Goal: Transaction & Acquisition: Book appointment/travel/reservation

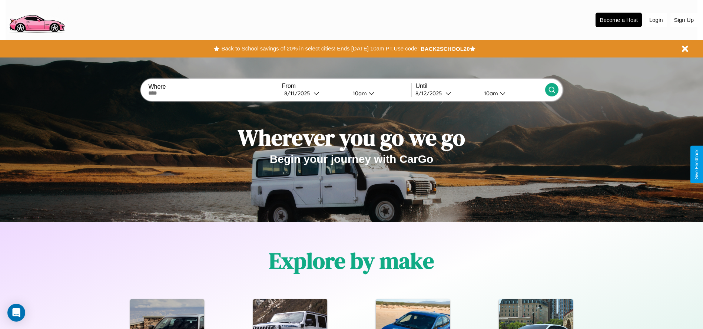
scroll to position [154, 0]
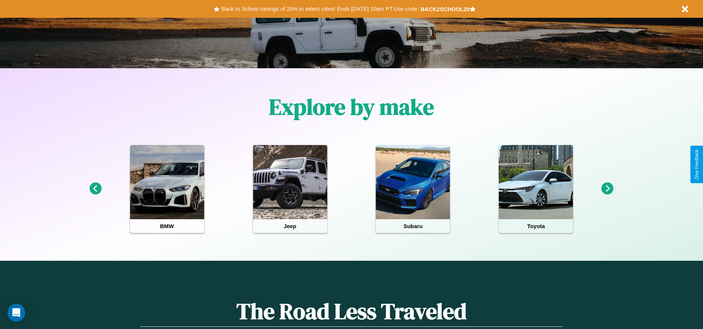
click at [95, 189] on icon at bounding box center [95, 188] width 12 height 12
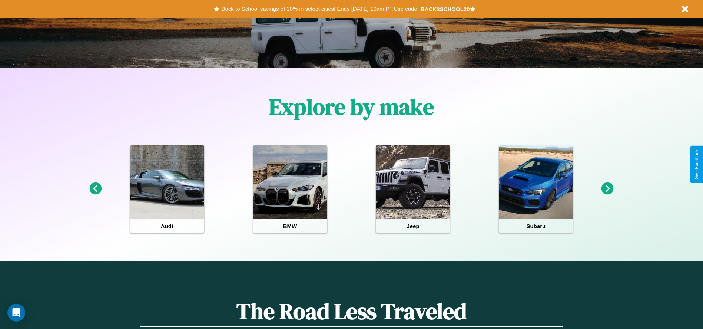
click at [608, 189] on icon at bounding box center [608, 188] width 12 height 12
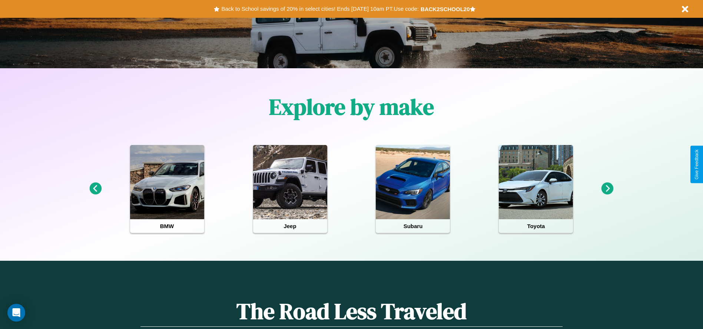
click at [608, 189] on icon at bounding box center [608, 188] width 12 height 12
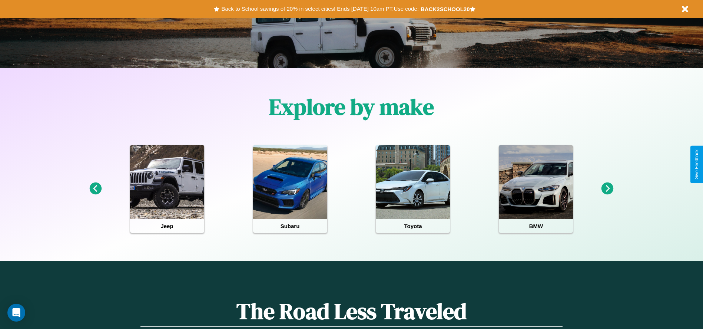
click at [608, 189] on icon at bounding box center [608, 188] width 12 height 12
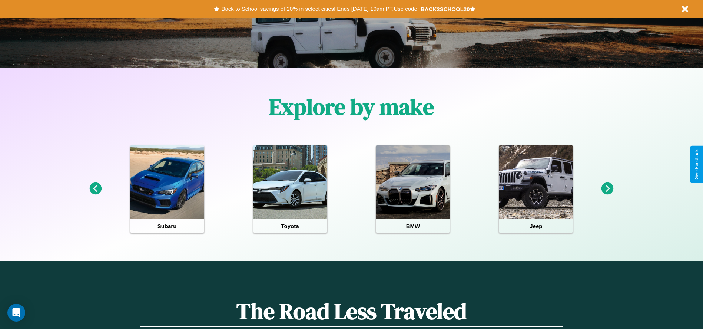
click at [608, 189] on icon at bounding box center [608, 188] width 12 height 12
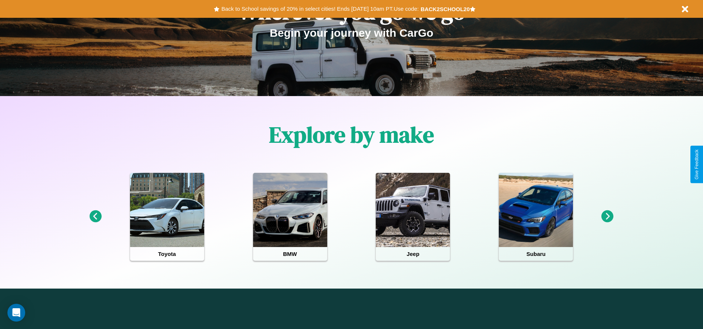
scroll to position [0, 0]
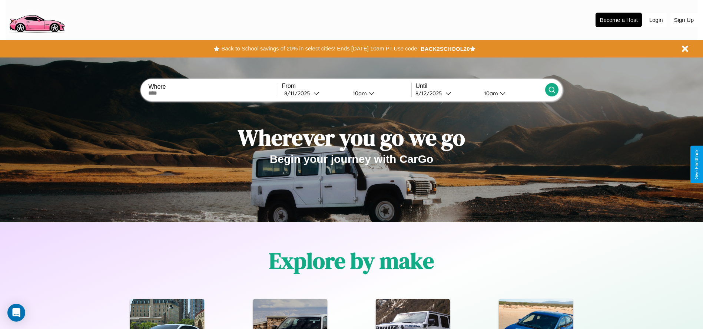
click at [213, 93] on input "text" at bounding box center [212, 93] width 129 height 6
type input "**********"
click at [314, 93] on icon at bounding box center [317, 93] width 6 height 6
select select "*"
select select "****"
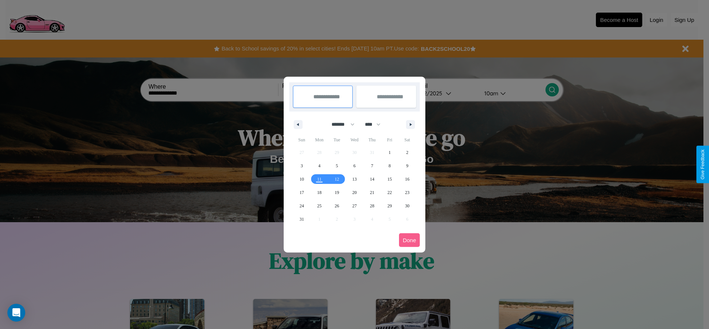
click at [340, 124] on select "******* ******** ***** ***** *** **** **** ****** ********* ******* ******** **…" at bounding box center [342, 124] width 32 height 12
select select "**"
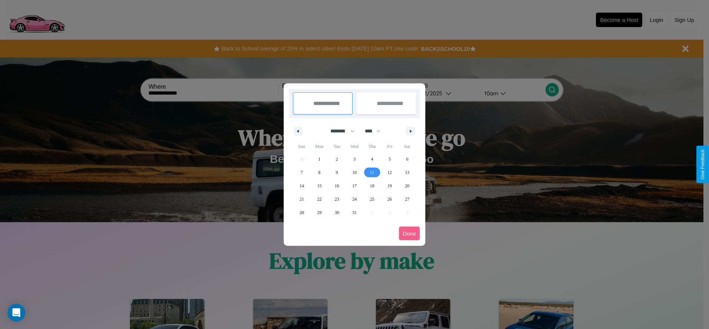
click at [372, 172] on span "11" at bounding box center [372, 172] width 4 height 13
type input "**********"
click at [407, 185] on span "20" at bounding box center [407, 185] width 4 height 13
type input "**********"
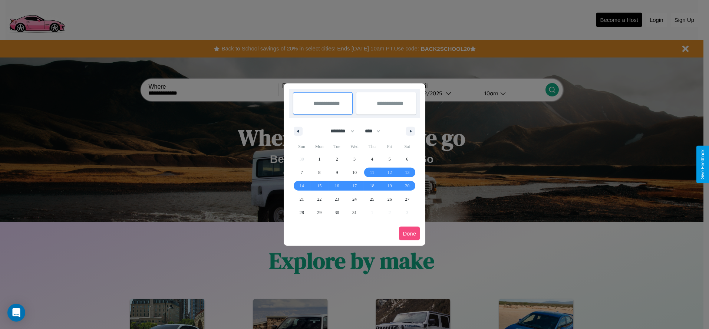
click at [409, 233] on button "Done" at bounding box center [409, 234] width 21 height 14
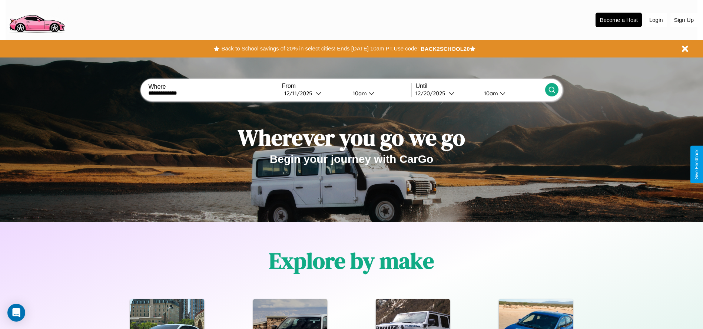
click at [552, 90] on icon at bounding box center [551, 89] width 7 height 7
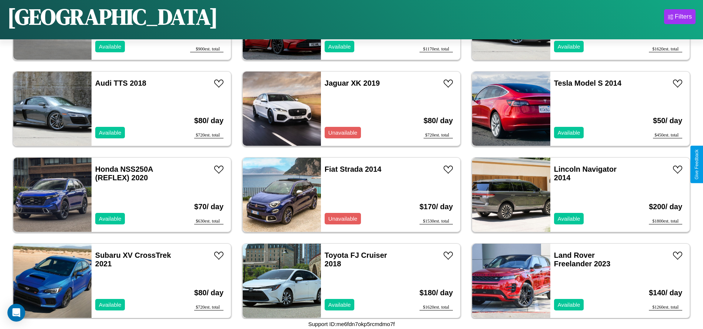
scroll to position [2663, 0]
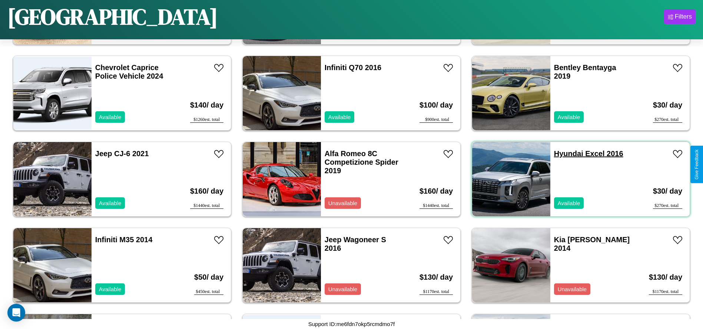
click at [564, 153] on link "Hyundai Excel 2016" at bounding box center [588, 153] width 69 height 8
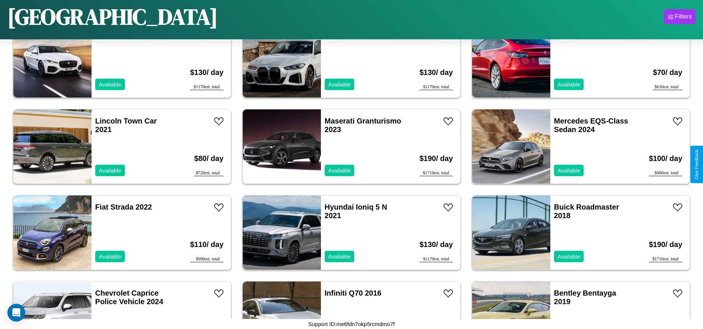
scroll to position [1889, 0]
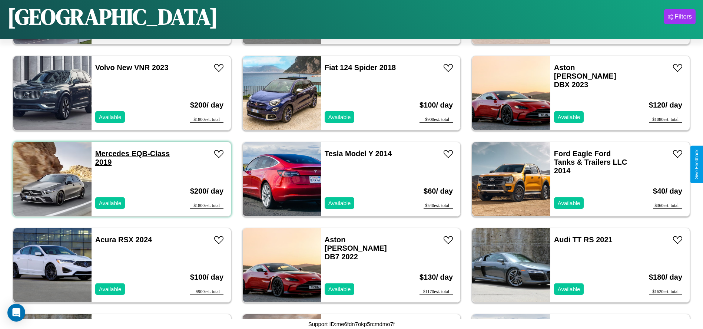
click at [111, 153] on link "Mercedes EQB-Class 2019" at bounding box center [132, 157] width 75 height 17
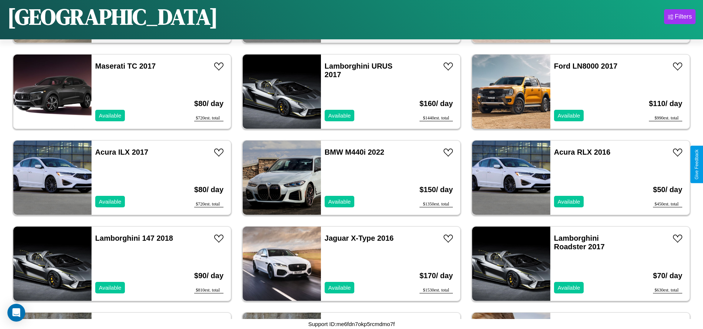
scroll to position [599, 0]
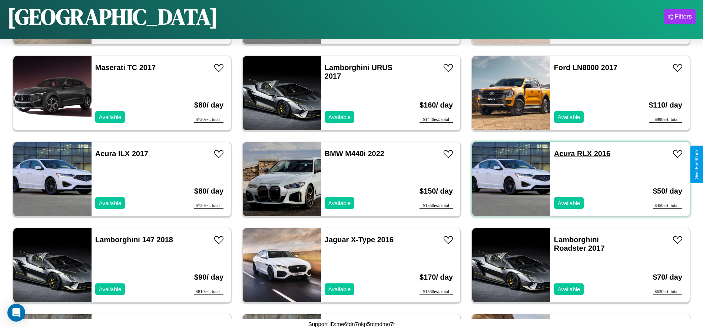
click at [560, 153] on link "Acura RLX 2016" at bounding box center [582, 153] width 56 height 8
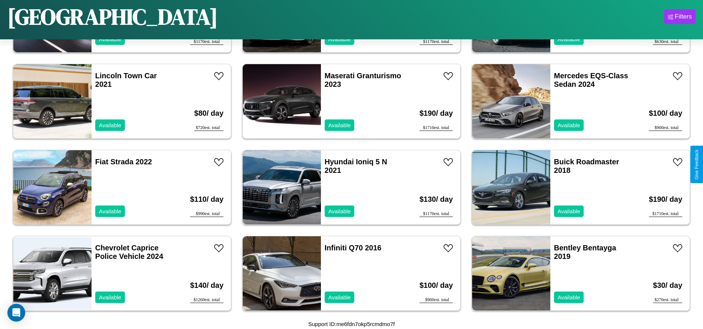
scroll to position [2491, 0]
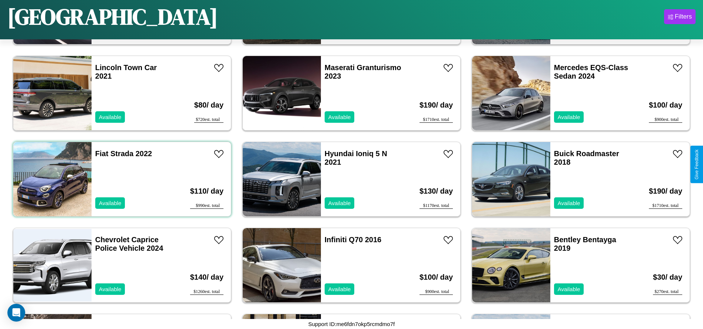
click at [121, 179] on div "Fiat Strada 2022 Available" at bounding box center [135, 179] width 86 height 74
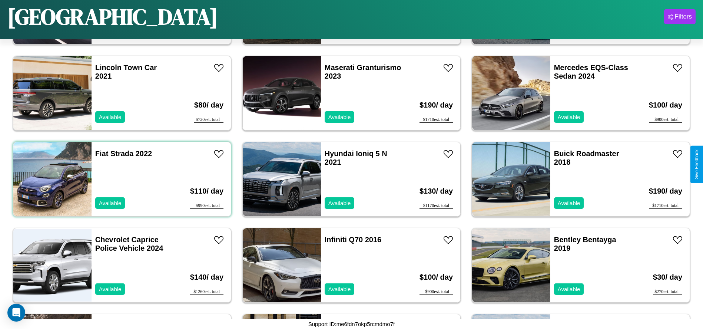
click at [121, 179] on div "Fiat Strada 2022 Available" at bounding box center [135, 179] width 86 height 74
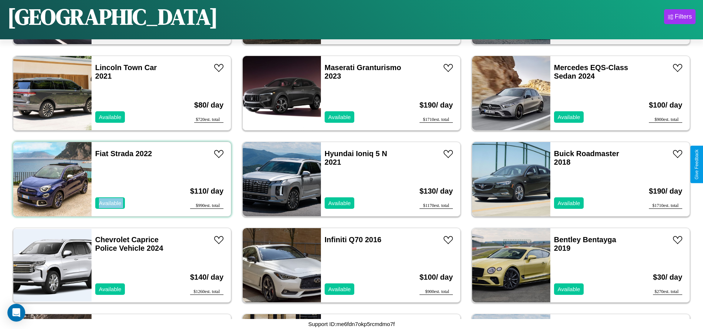
click at [121, 179] on div "Fiat Strada 2022 Available" at bounding box center [135, 179] width 86 height 74
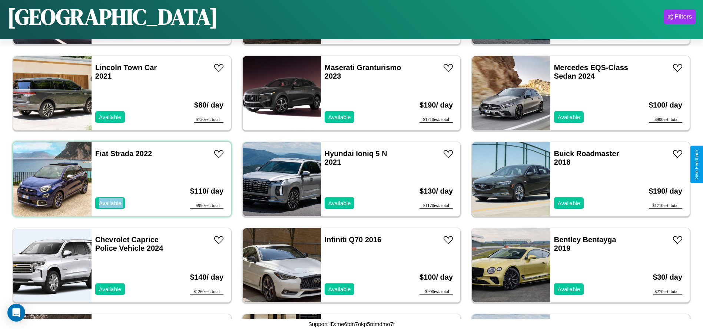
click at [121, 179] on div "Fiat Strada 2022 Available" at bounding box center [135, 179] width 86 height 74
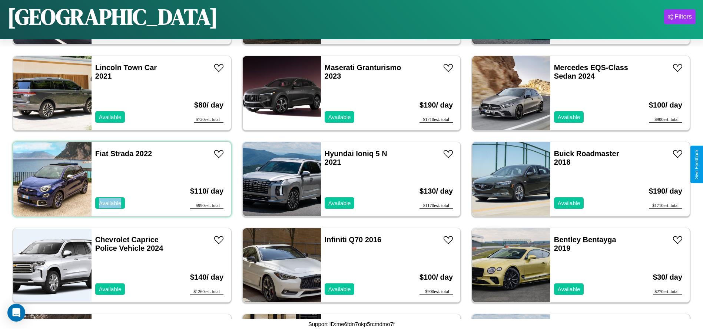
click at [121, 179] on div "Fiat Strada 2022 Available" at bounding box center [135, 179] width 86 height 74
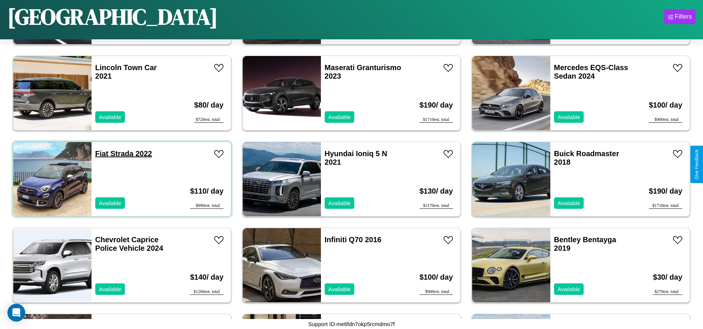
click at [101, 153] on link "Fiat Strada 2022" at bounding box center [123, 153] width 57 height 8
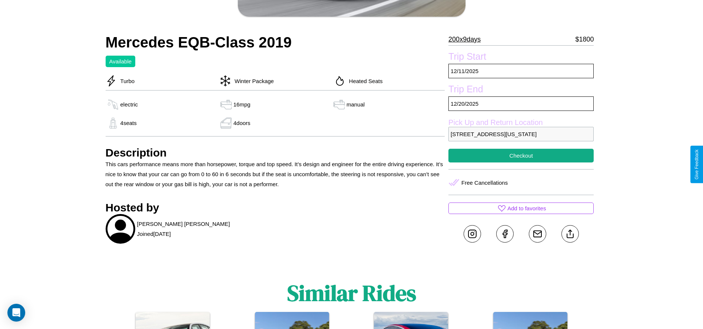
scroll to position [152, 0]
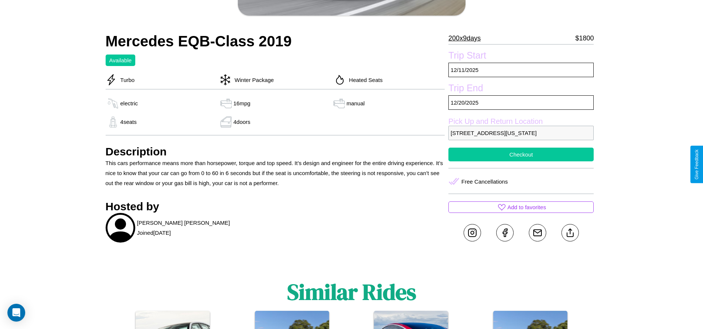
click at [521, 161] on button "Checkout" at bounding box center [521, 155] width 145 height 14
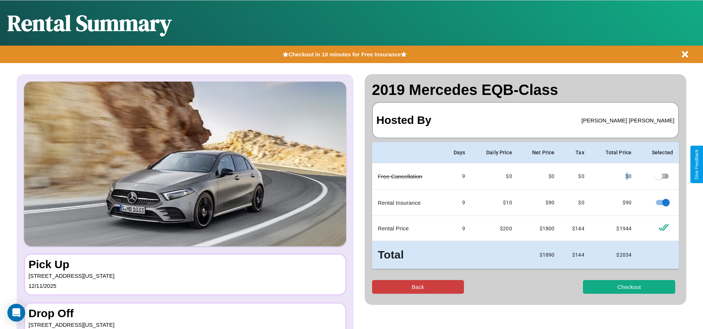
click at [418, 287] on button "Back" at bounding box center [418, 287] width 92 height 14
